Goal: Find specific page/section

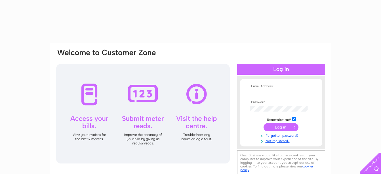
type input "accounts@junction29.co.uk"
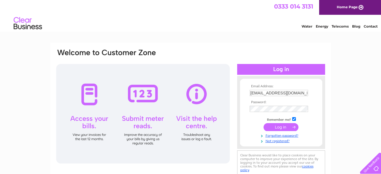
click at [288, 124] on input "submit" at bounding box center [281, 127] width 35 height 8
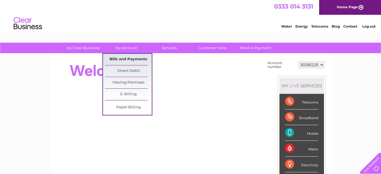
click at [124, 59] on link "Bills and Payments" at bounding box center [128, 59] width 47 height 11
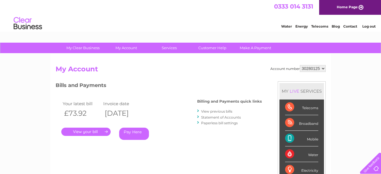
click at [98, 130] on link "." at bounding box center [85, 131] width 49 height 8
